Goal: Check status: Check status

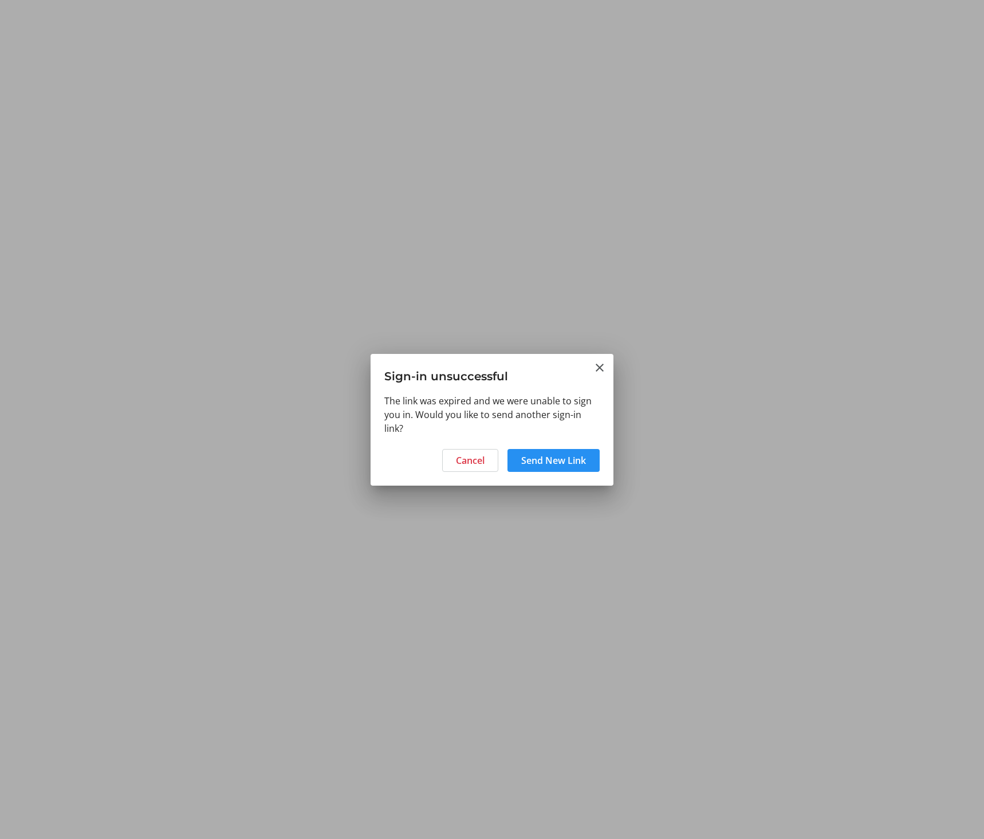
click at [551, 464] on span "Send New Link" at bounding box center [553, 461] width 65 height 14
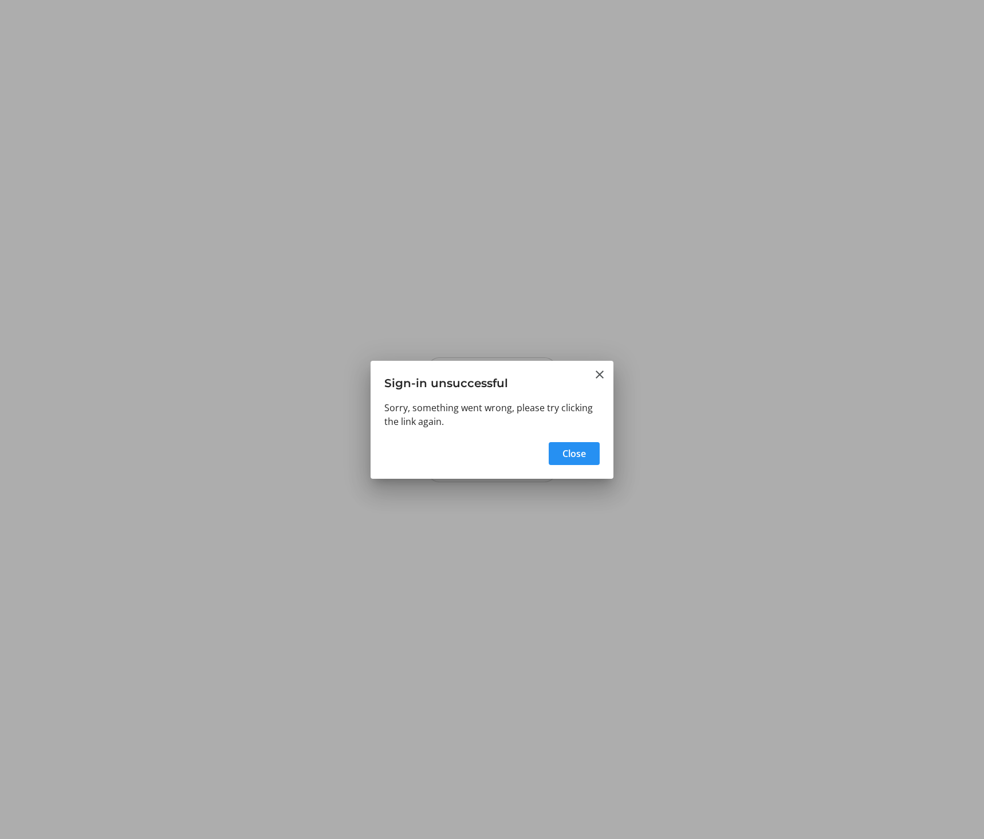
click at [574, 458] on span "Close" at bounding box center [573, 454] width 23 height 14
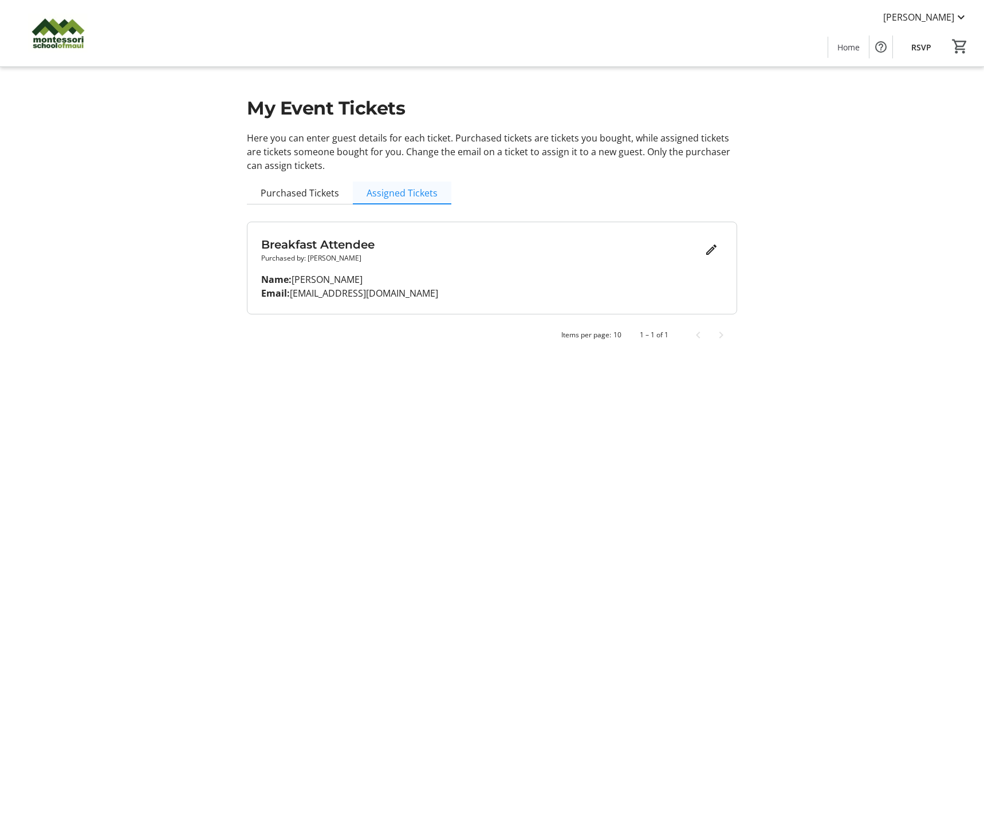
click at [400, 195] on span "Assigned Tickets" at bounding box center [401, 192] width 71 height 9
click at [427, 257] on p "Purchased by: Liselott Hitz" at bounding box center [480, 258] width 439 height 10
click at [296, 198] on span "Purchased Tickets" at bounding box center [300, 192] width 78 height 9
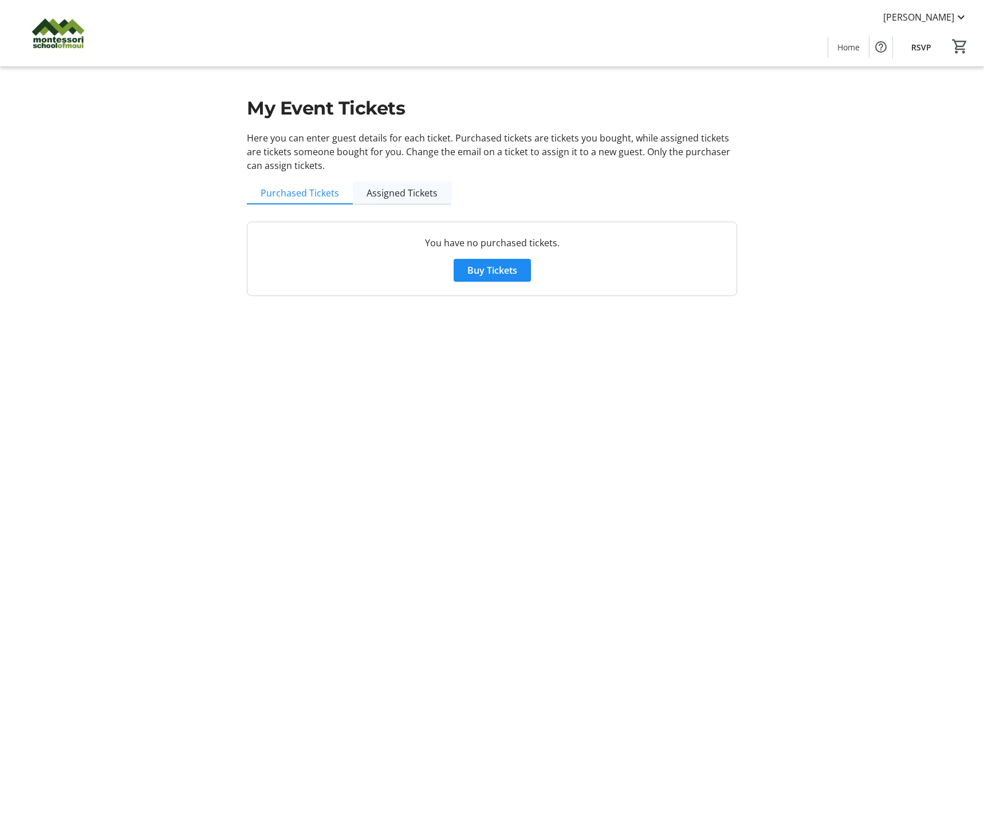
click at [403, 189] on span "Assigned Tickets" at bounding box center [401, 192] width 71 height 9
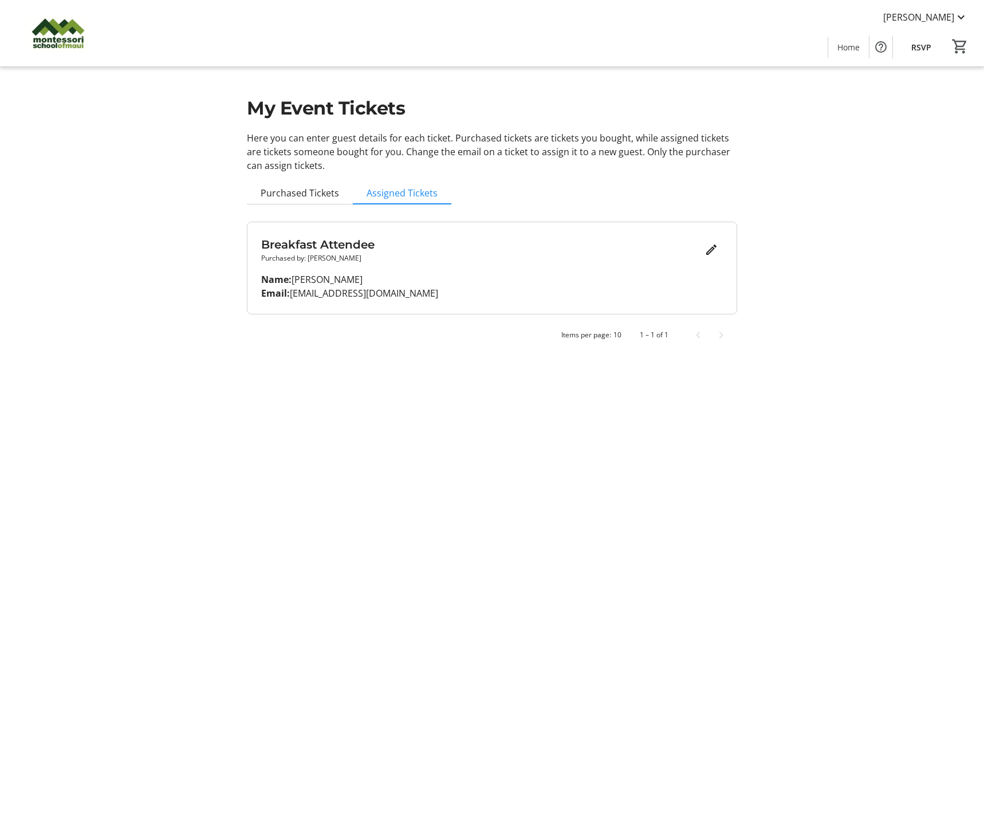
click at [437, 350] on div "Breakfast Attendee Purchased by: Liselott Hitz Name: Ken Hitz Email: kenhitz@ya…" at bounding box center [492, 284] width 490 height 152
